Goal: Information Seeking & Learning: Find specific fact

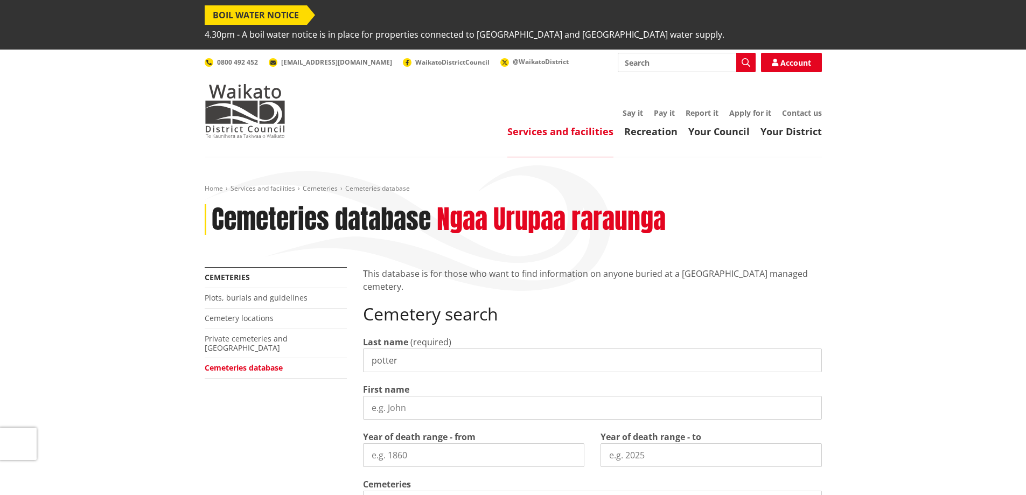
type input "potter"
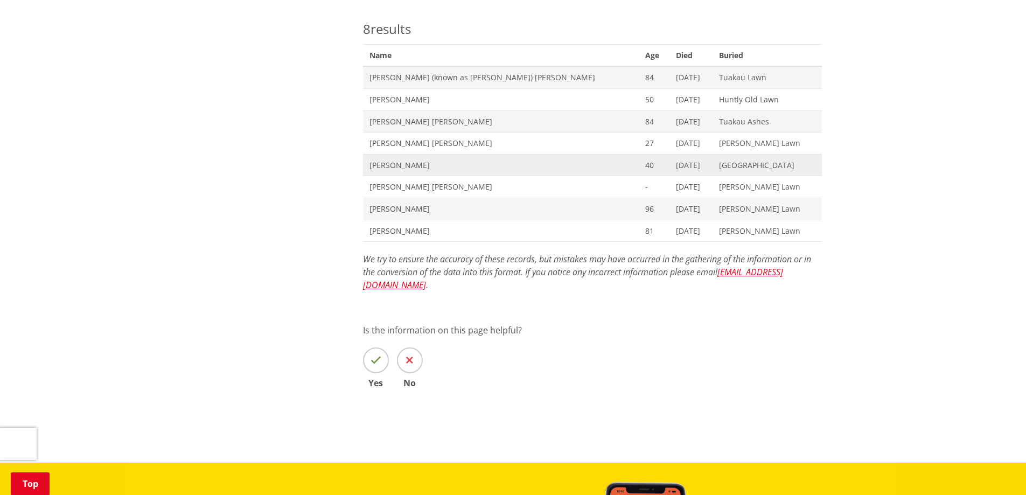
click at [390, 160] on span "[PERSON_NAME]" at bounding box center [501, 165] width 263 height 11
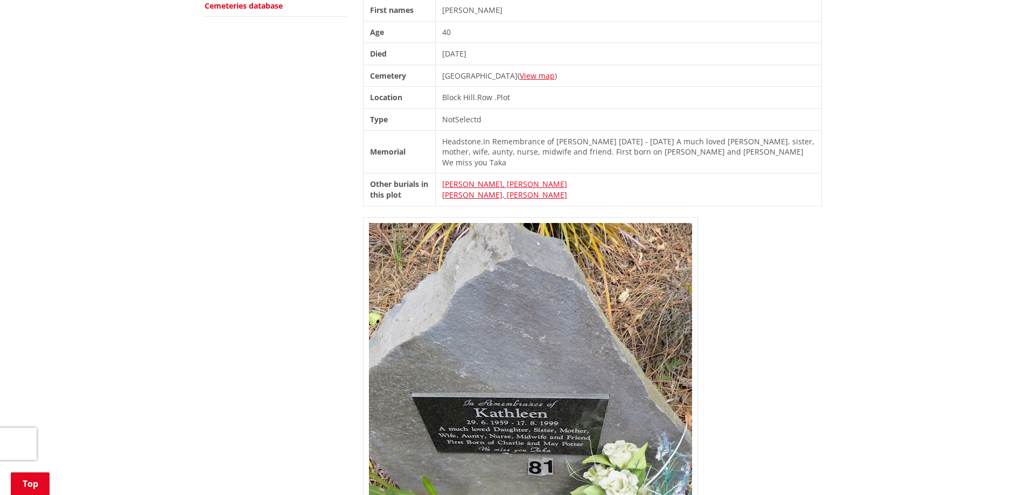
scroll to position [377, 0]
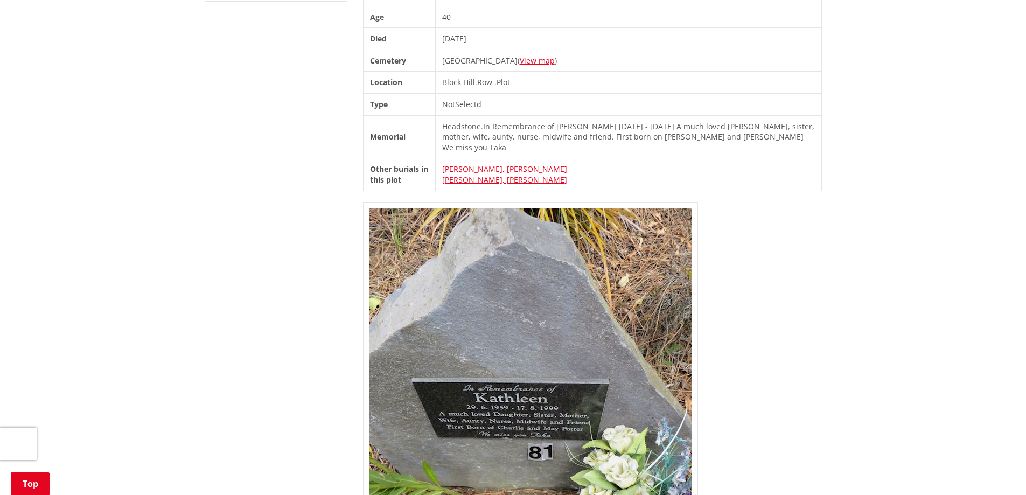
click at [504, 164] on link "Sylva, Nicholas Dean" at bounding box center [504, 169] width 125 height 10
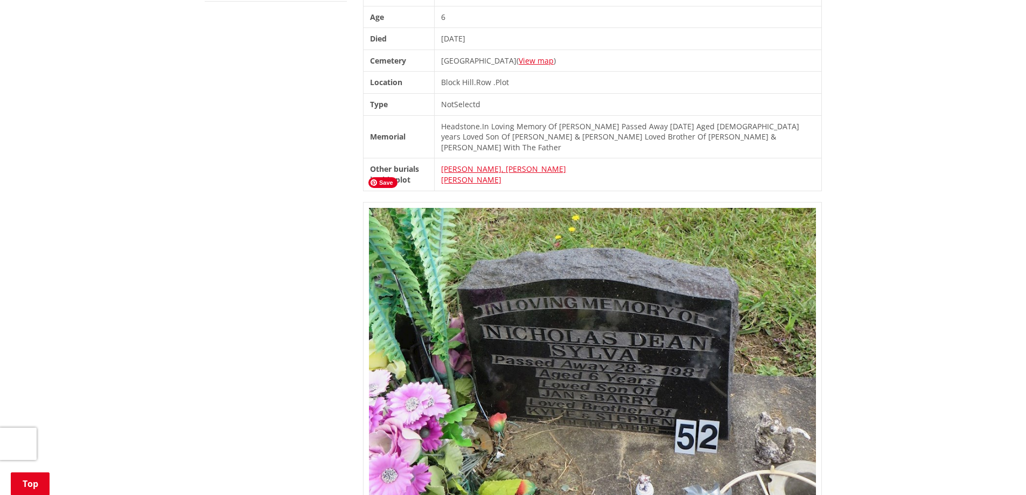
scroll to position [323, 0]
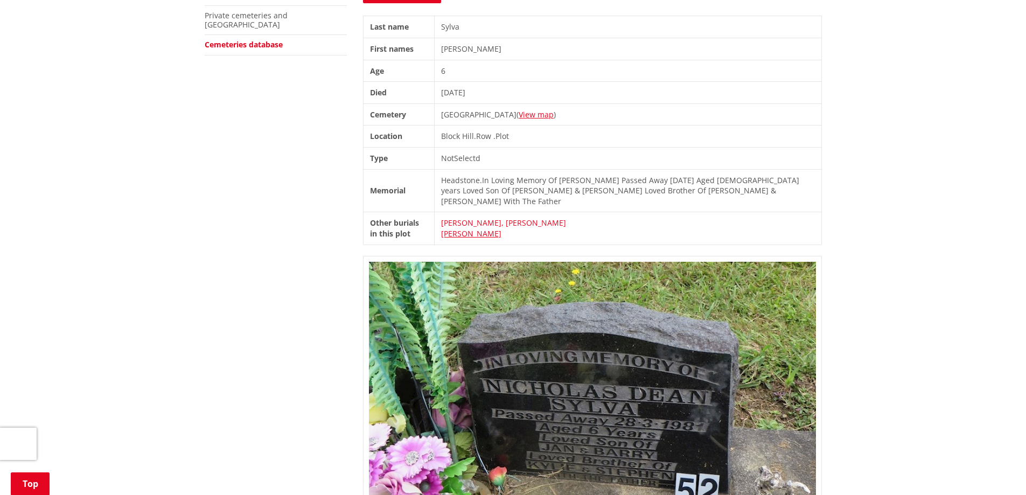
click at [531, 218] on link "Graham, Samuel Sargeant" at bounding box center [503, 223] width 125 height 10
